Goal: Find specific page/section: Find specific page/section

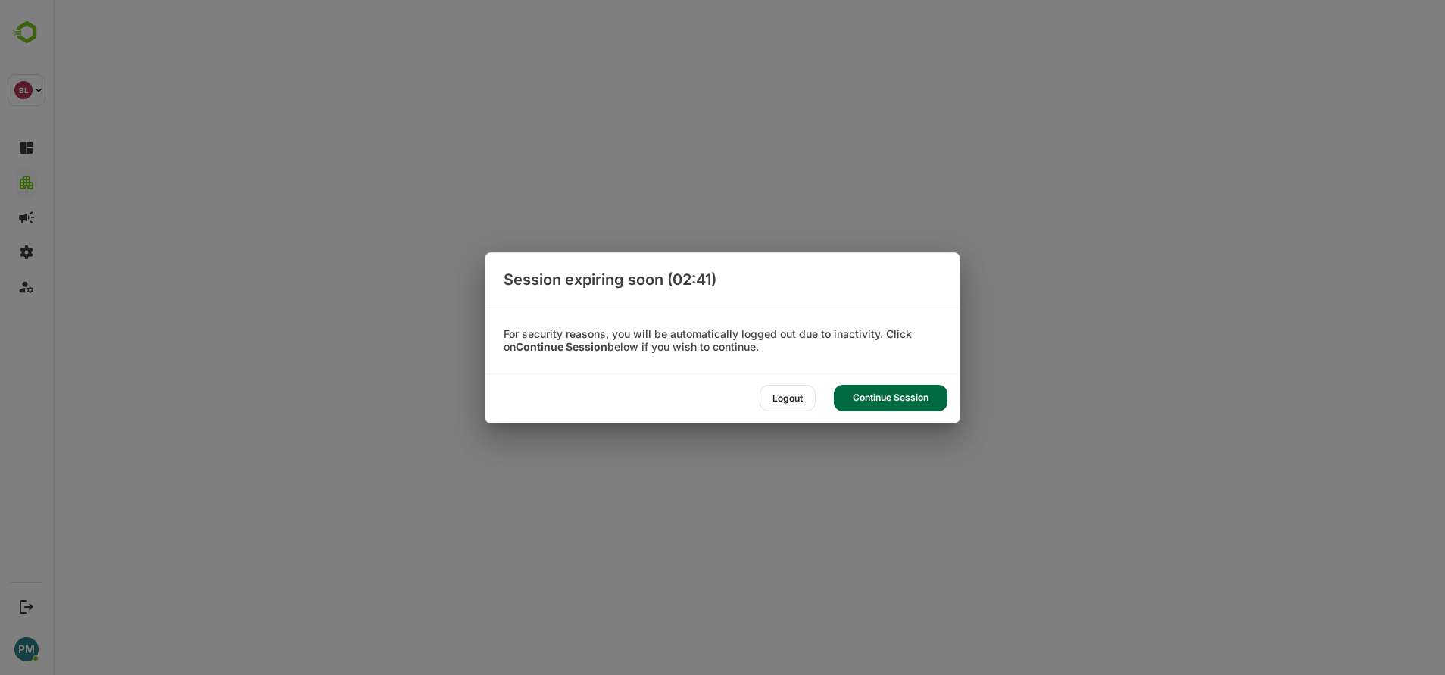
click at [801, 395] on div "Logout" at bounding box center [788, 398] width 56 height 27
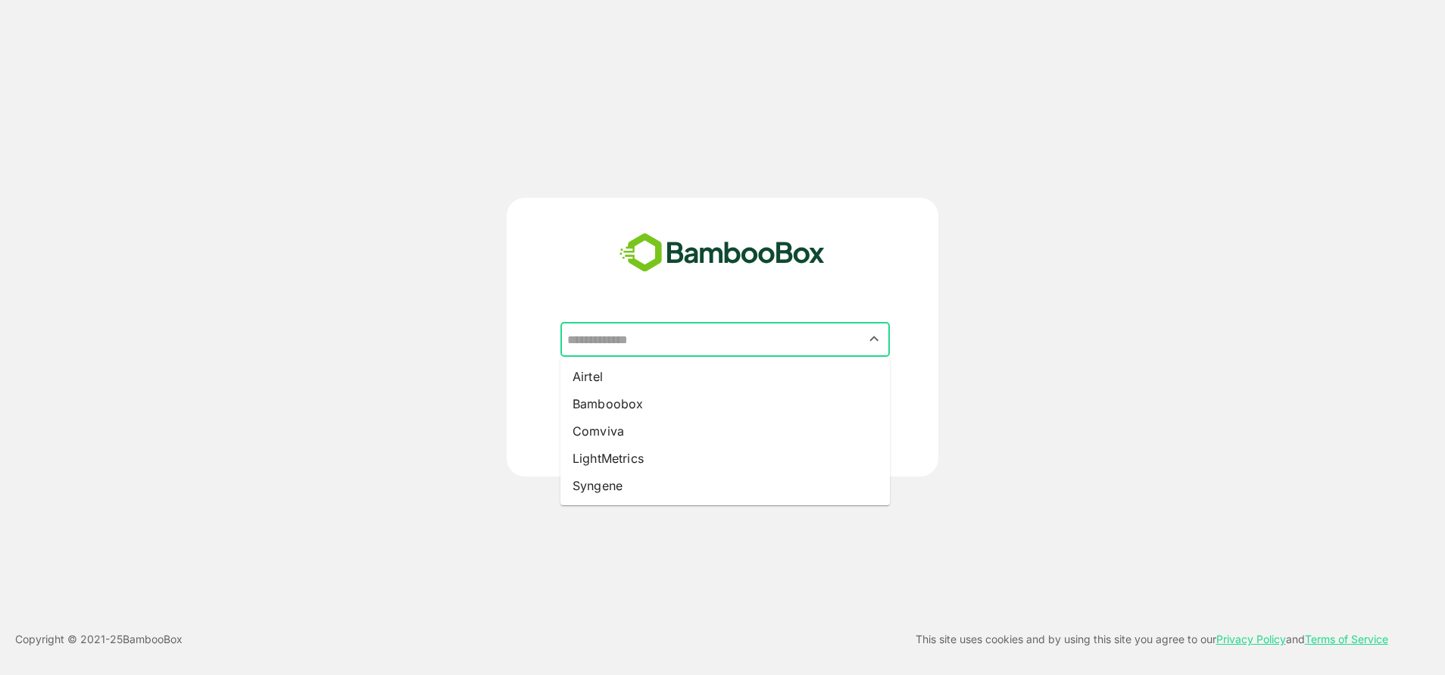
click at [660, 336] on input "text" at bounding box center [725, 339] width 323 height 29
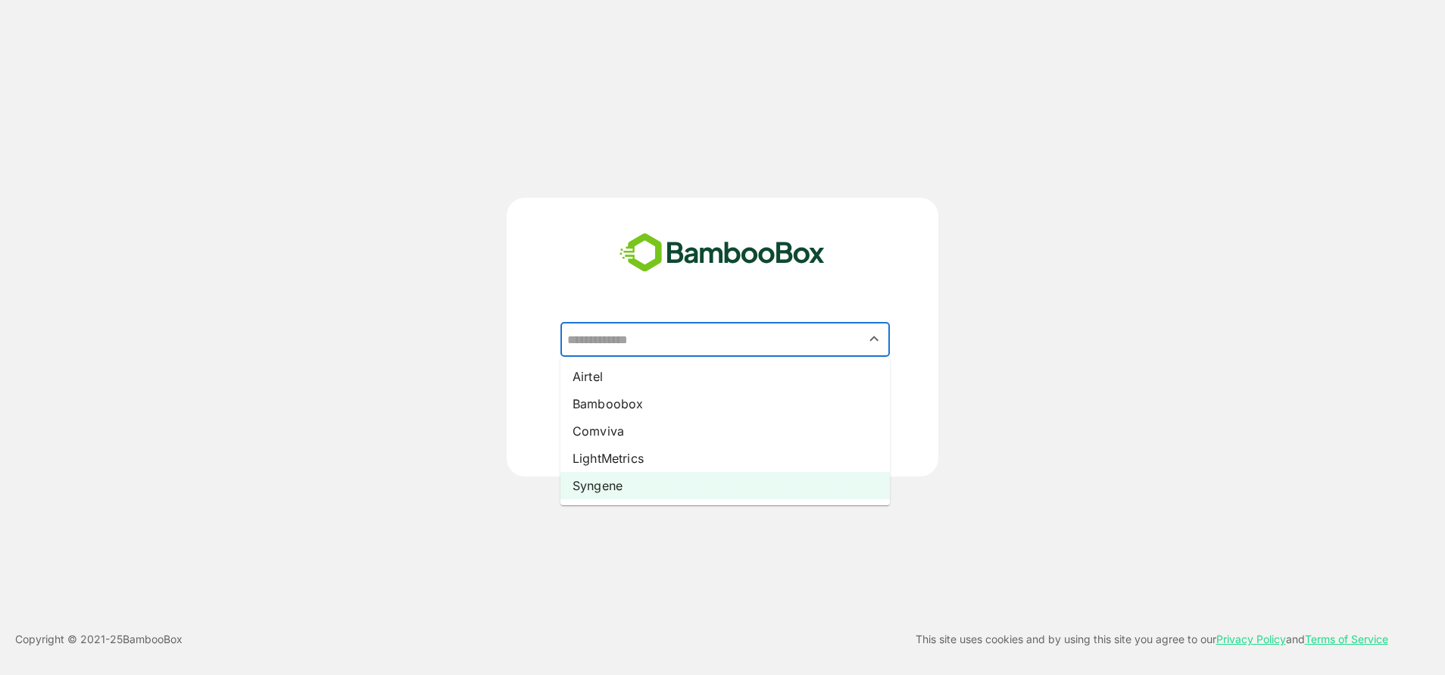
click at [641, 480] on li "Syngene" at bounding box center [726, 485] width 330 height 27
type input "*******"
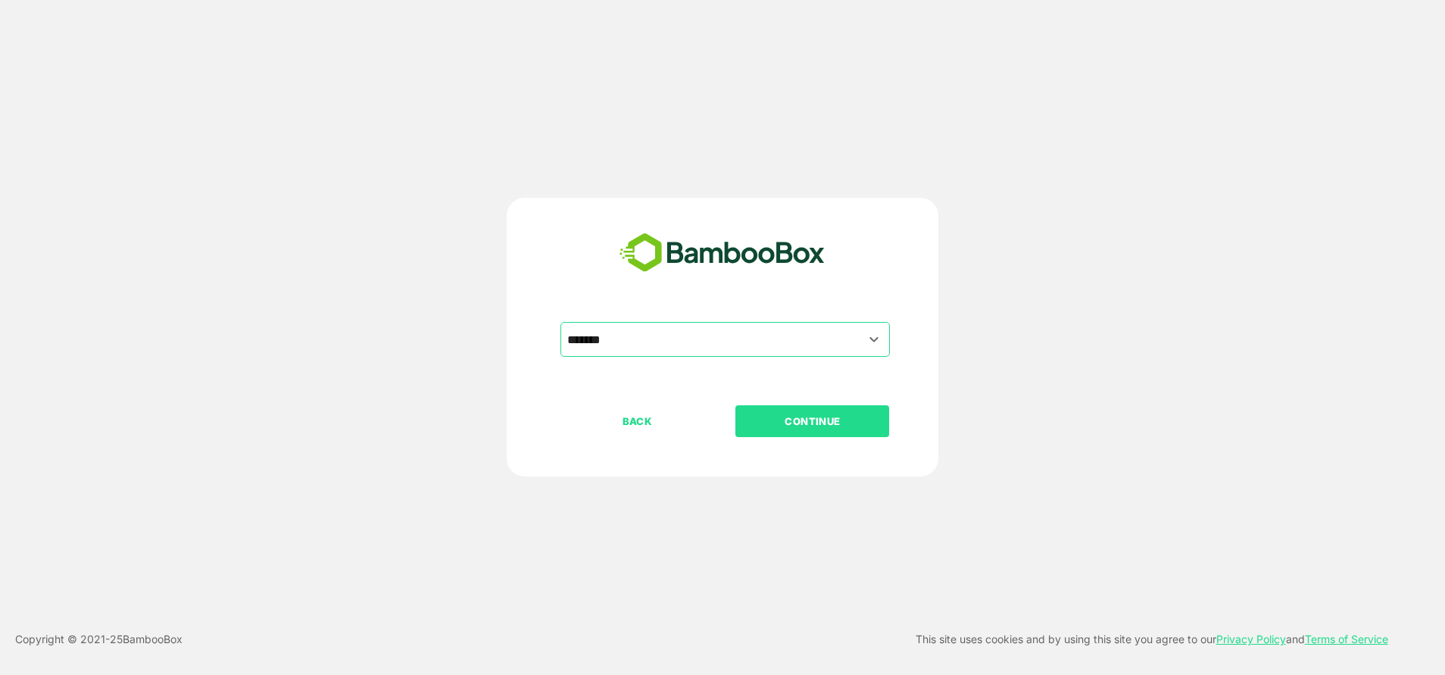
click at [785, 437] on button "CONTINUE" at bounding box center [813, 421] width 154 height 32
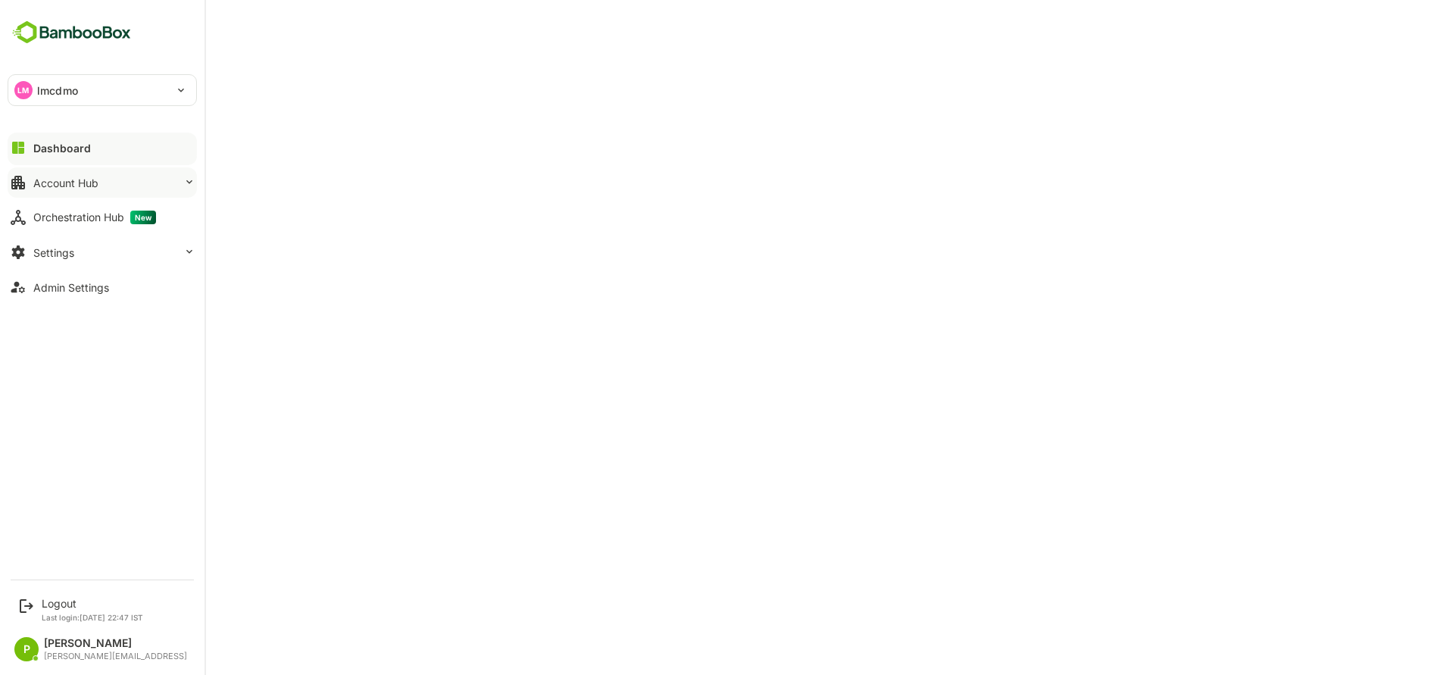
click at [118, 182] on button "Account Hub" at bounding box center [102, 182] width 189 height 30
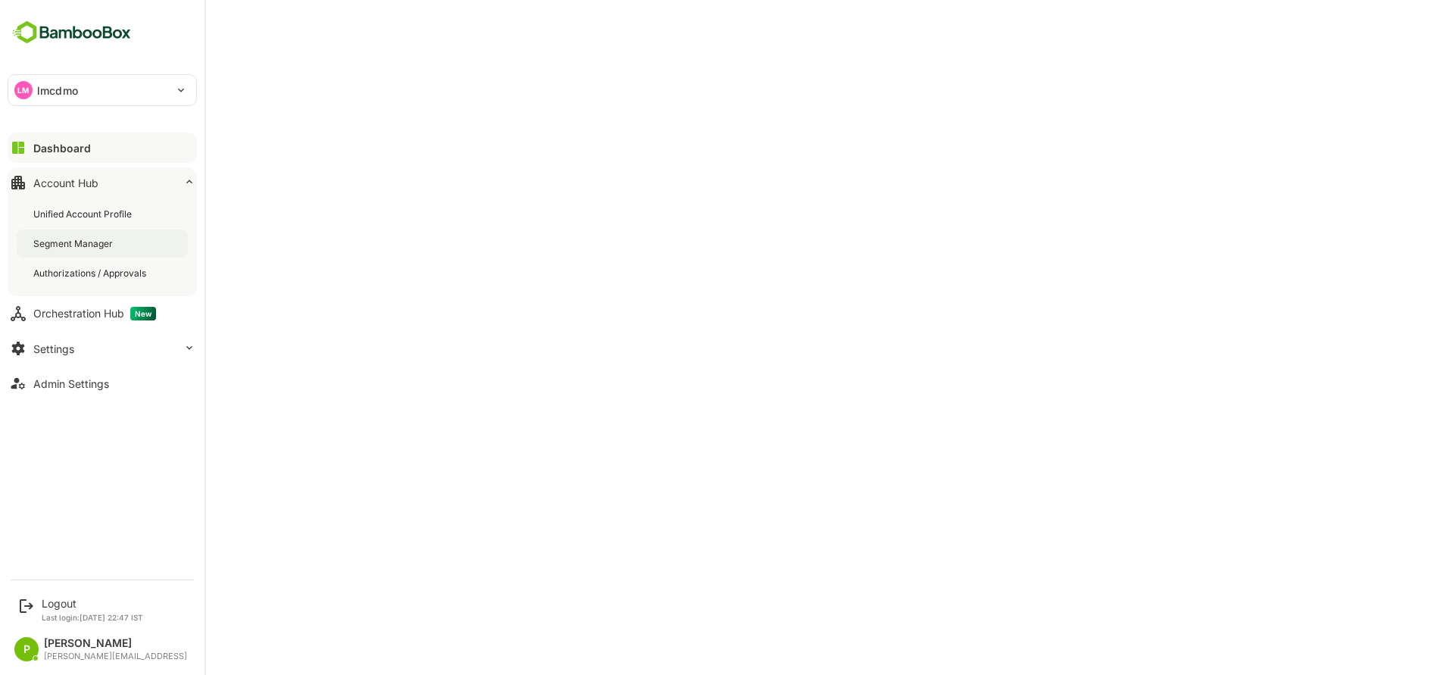
click at [92, 233] on div "Segment Manager" at bounding box center [102, 244] width 171 height 28
click at [104, 183] on button "Account Hub" at bounding box center [102, 182] width 189 height 30
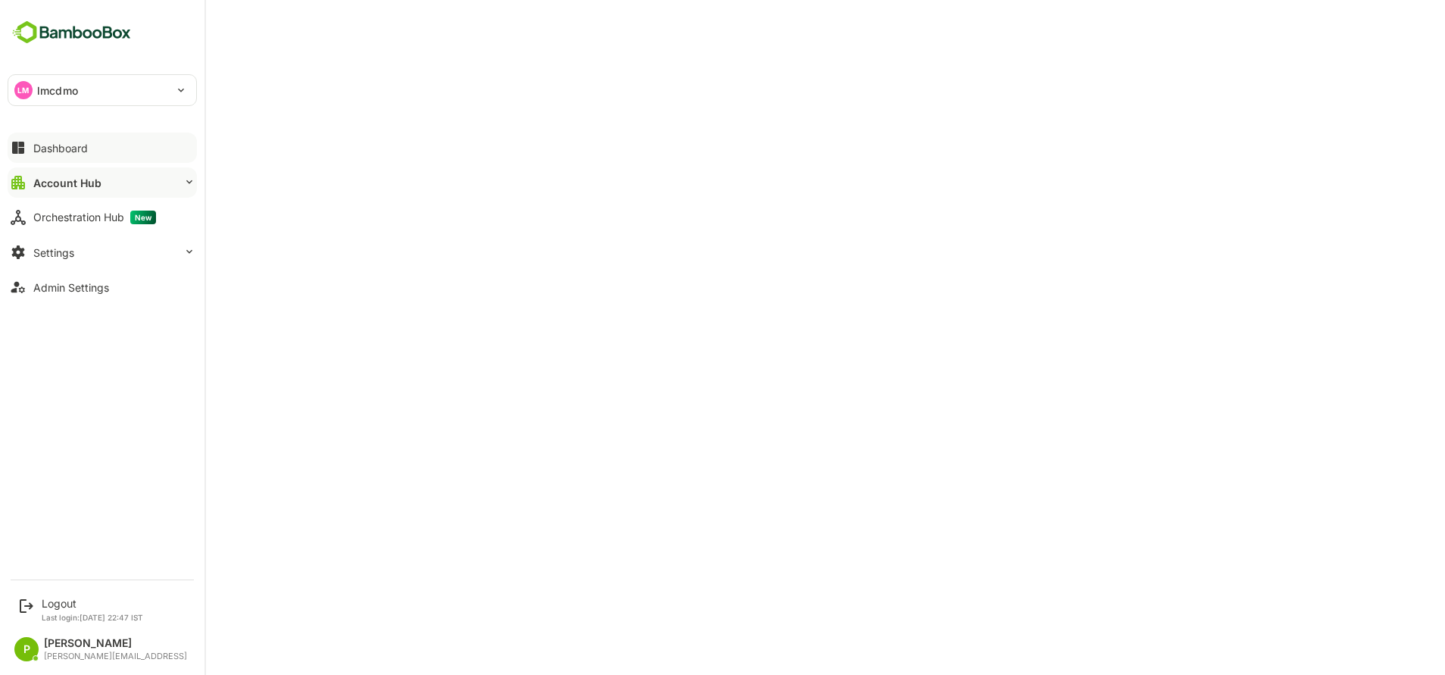
click at [68, 161] on button "Dashboard" at bounding box center [102, 148] width 189 height 30
